Goal: Consume media (video, audio)

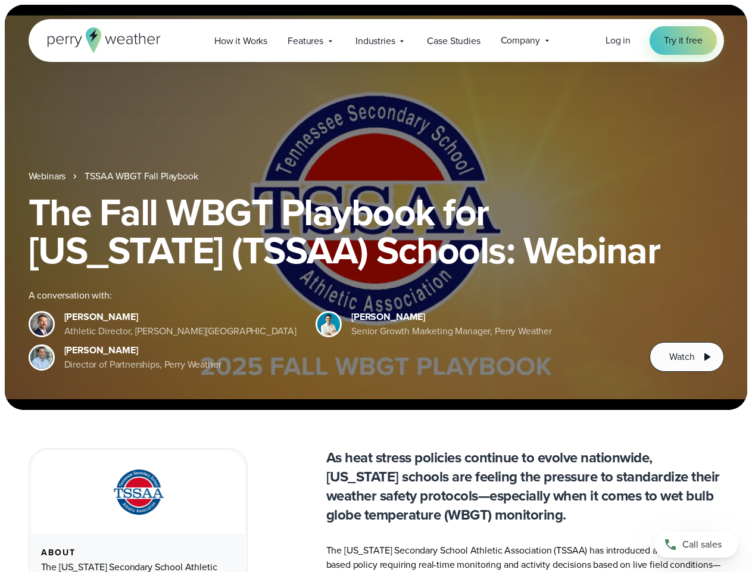
click at [376, 286] on div "The Fall WBGT Playbook for [US_STATE] (TSSAA) Schools: Webinar A conversation w…" at bounding box center [377, 282] width 696 height 179
click at [376, 41] on span "Industries" at bounding box center [375, 41] width 39 height 14
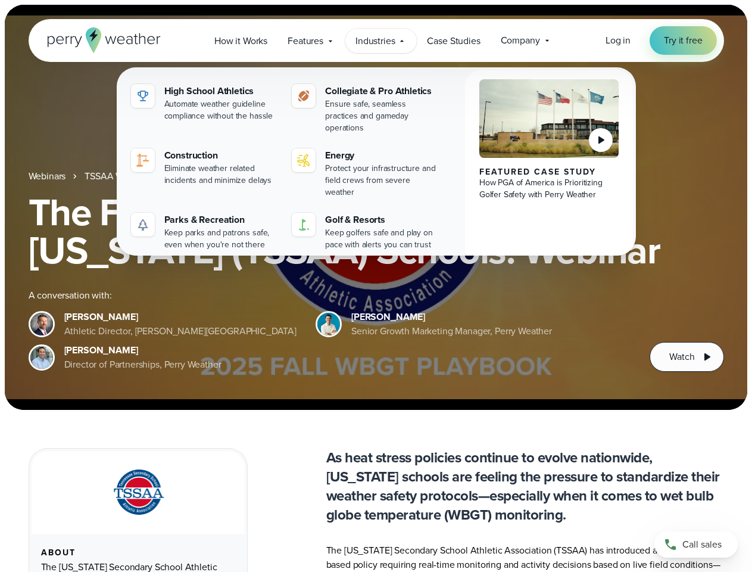
click at [376, 207] on h1 "The Fall WBGT Playbook for [US_STATE] (TSSAA) Schools: Webinar" at bounding box center [377, 231] width 696 height 76
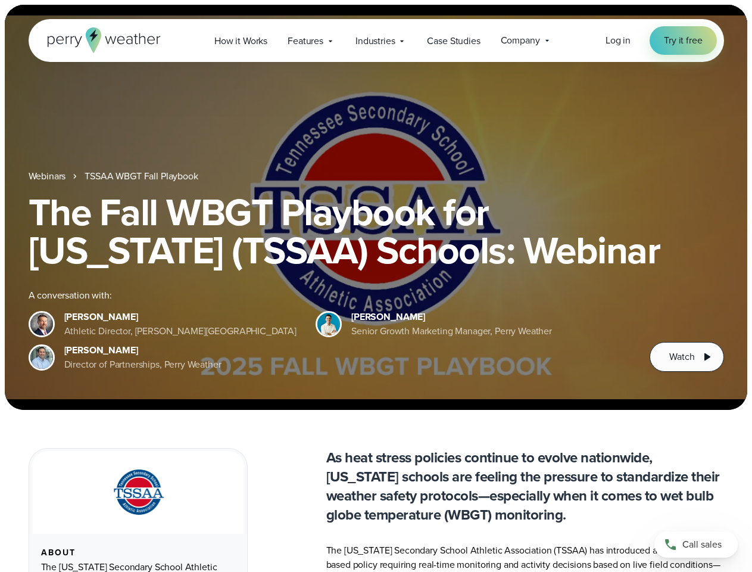
click at [142, 176] on link "TSSAA WBGT Fall Playbook" at bounding box center [141, 176] width 113 height 14
click at [687, 357] on span "Watch" at bounding box center [682, 357] width 25 height 14
